Goal: Task Accomplishment & Management: Use online tool/utility

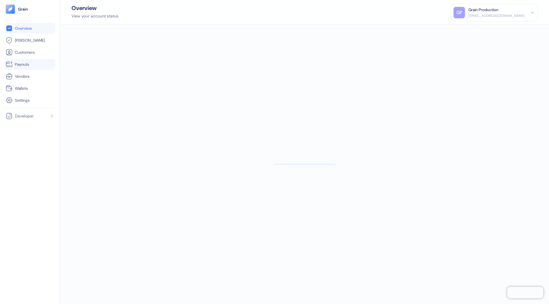
click at [43, 68] on li "Payouts" at bounding box center [30, 64] width 51 height 11
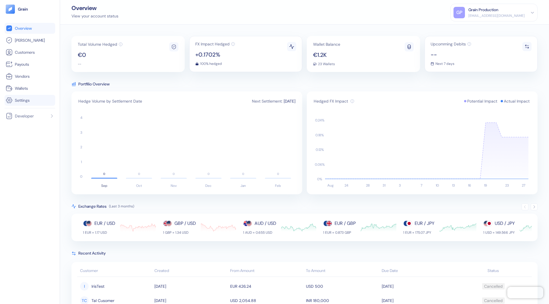
click at [32, 101] on link "Settings" at bounding box center [30, 100] width 48 height 7
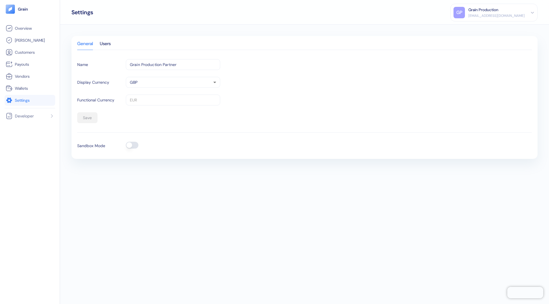
click at [133, 145] on button "button" at bounding box center [132, 145] width 13 height 7
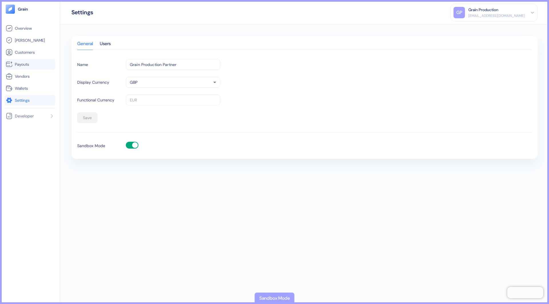
click at [20, 60] on li "Payouts" at bounding box center [30, 64] width 51 height 11
click at [31, 65] on link "Payouts" at bounding box center [30, 64] width 48 height 7
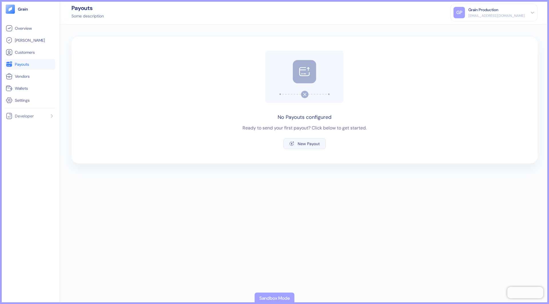
click at [313, 146] on div "New Payout" at bounding box center [309, 144] width 22 height 4
click at [292, 144] on icon "button" at bounding box center [291, 143] width 5 height 5
click at [305, 145] on div "New Payout" at bounding box center [309, 144] width 22 height 4
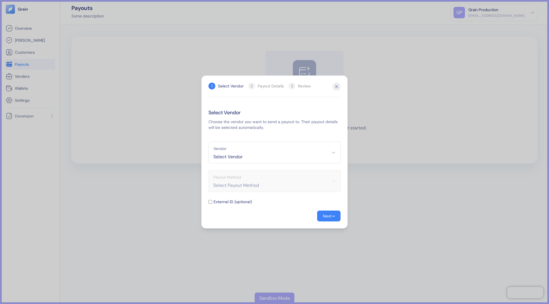
click at [269, 154] on span "Select Vendor" at bounding box center [274, 157] width 122 height 7
click at [243, 184] on span "[PERSON_NAME]" at bounding box center [274, 182] width 125 height 6
click at [331, 218] on span "→" at bounding box center [332, 216] width 3 height 6
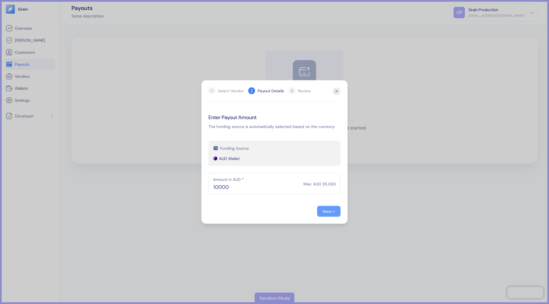
type input "10,000"
click at [330, 215] on button "Next →" at bounding box center [328, 211] width 23 height 11
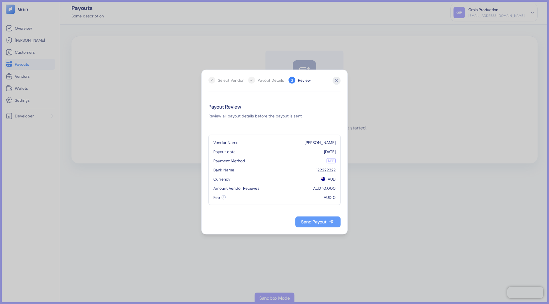
click at [310, 224] on div "Send Payout" at bounding box center [313, 222] width 25 height 5
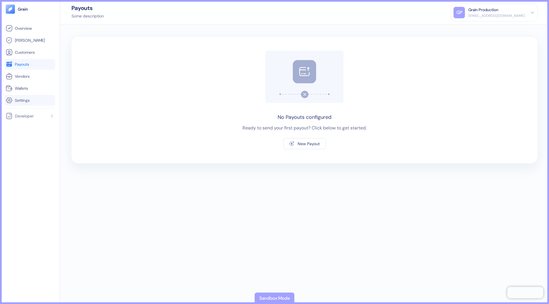
click at [28, 97] on span "Settings" at bounding box center [22, 100] width 15 height 6
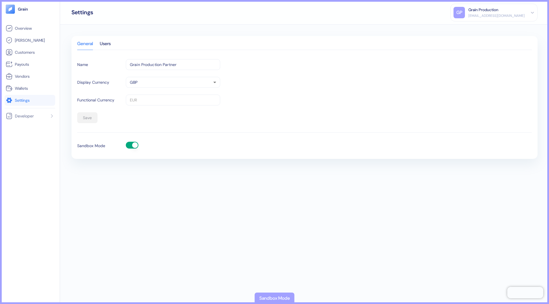
click at [131, 147] on button "button" at bounding box center [132, 145] width 13 height 7
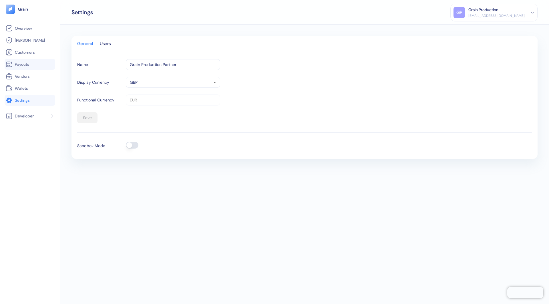
click at [31, 63] on link "Payouts" at bounding box center [30, 64] width 48 height 7
